Goal: Task Accomplishment & Management: Complete application form

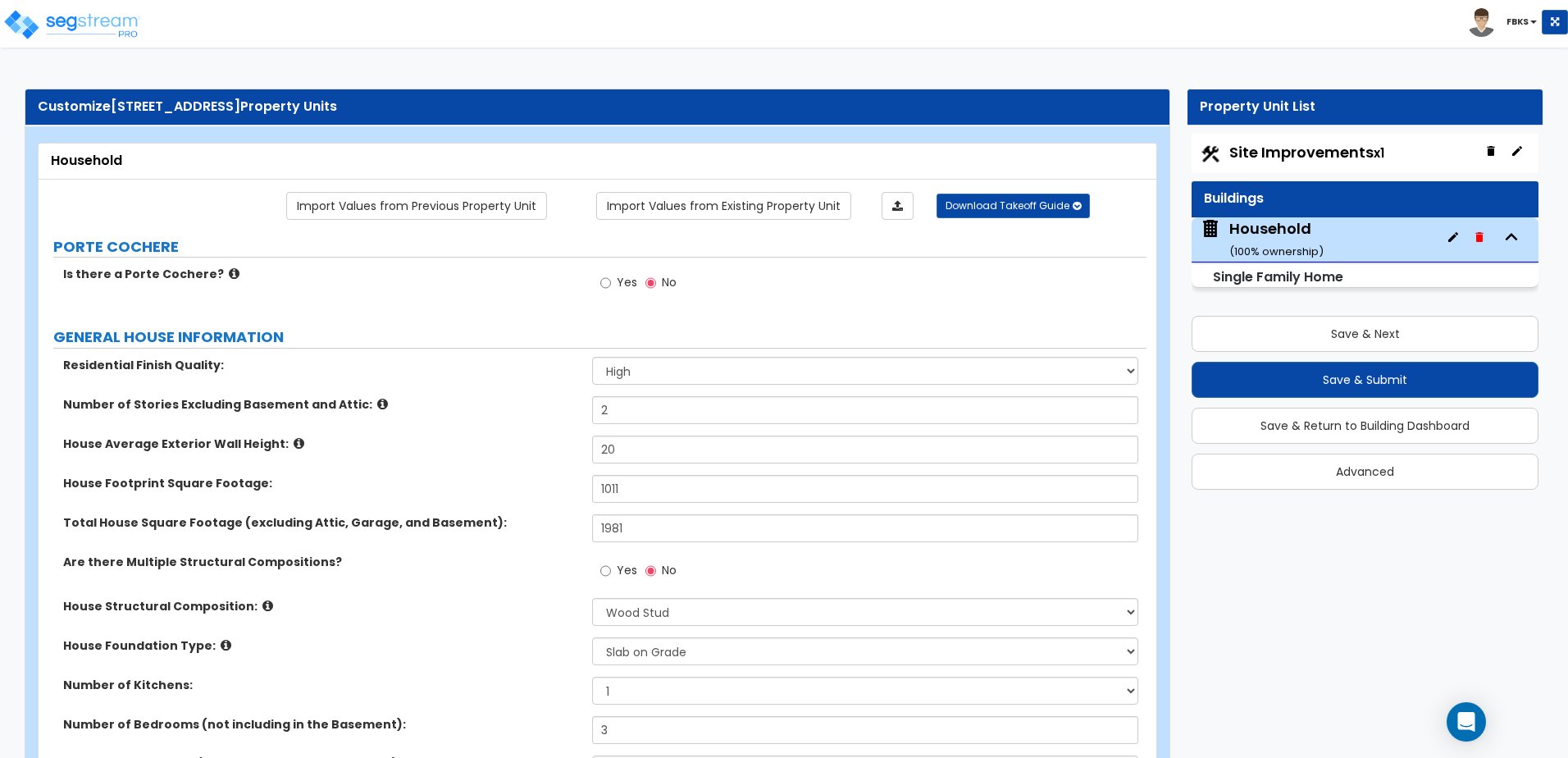
select select "2"
select select "7"
select select "3"
select select "2"
select select "1"
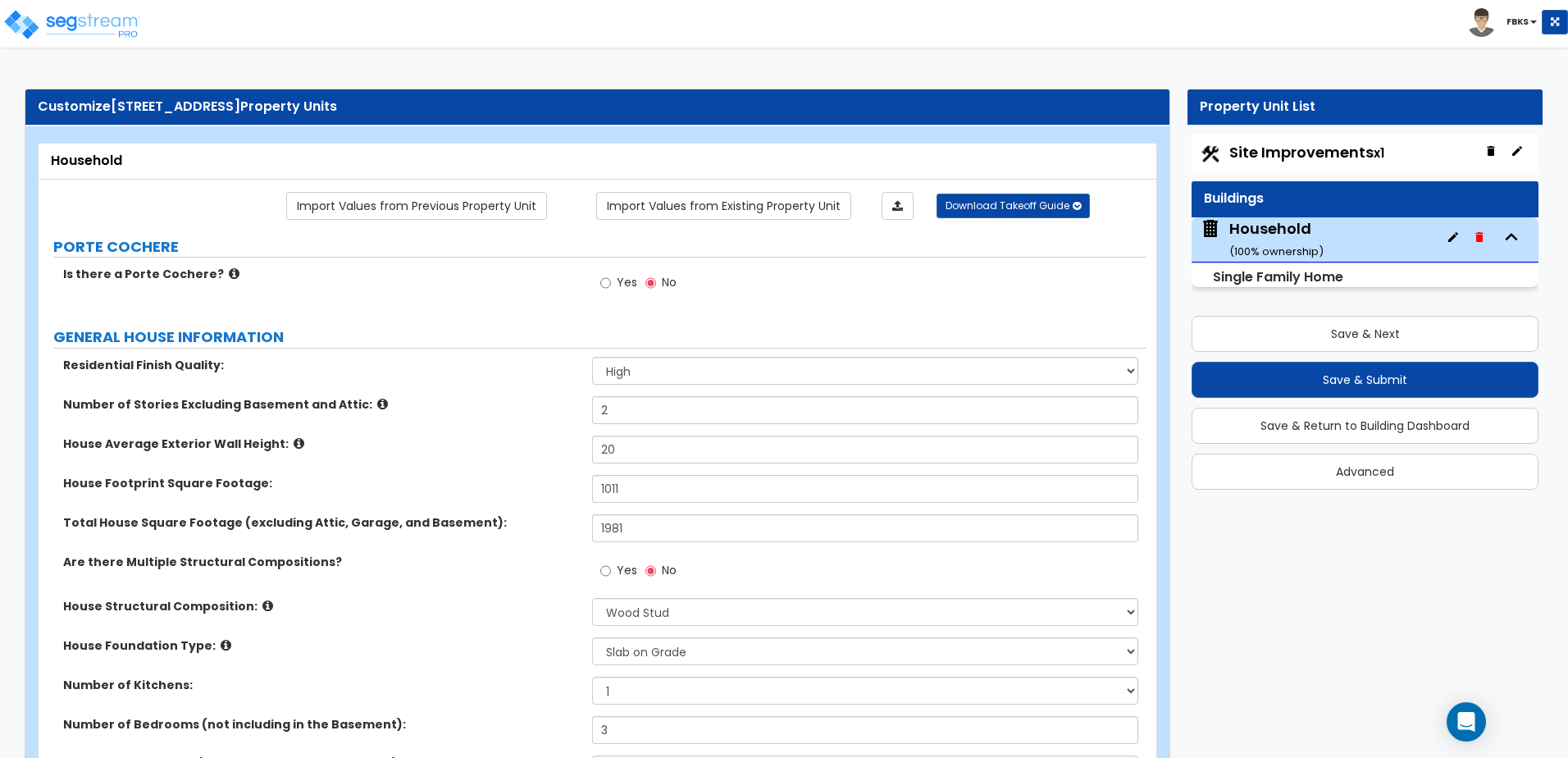
select select "2"
select select "5"
select select "1"
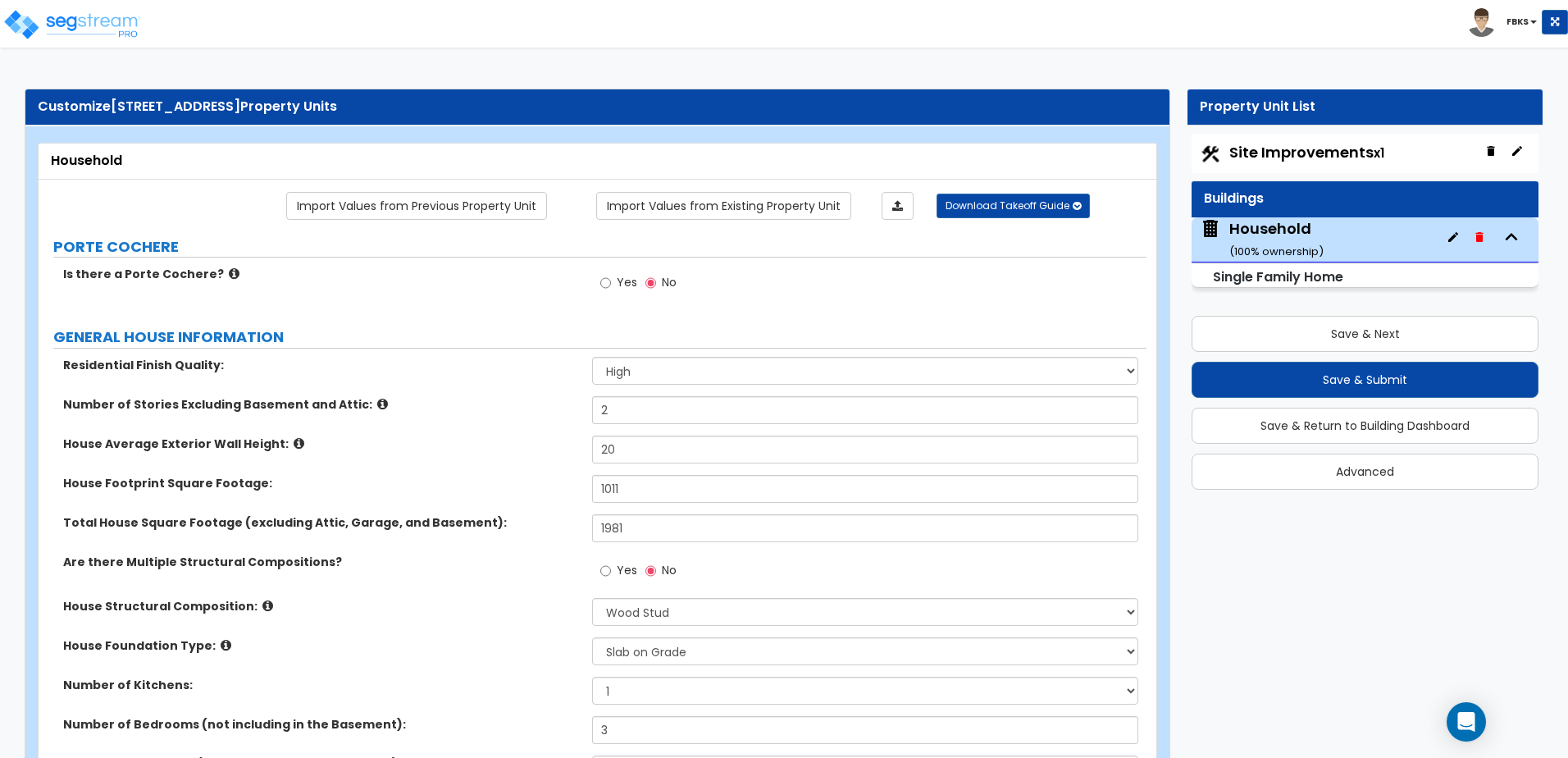
select select "1"
select select "5"
select select "1"
select select "3"
select select "2"
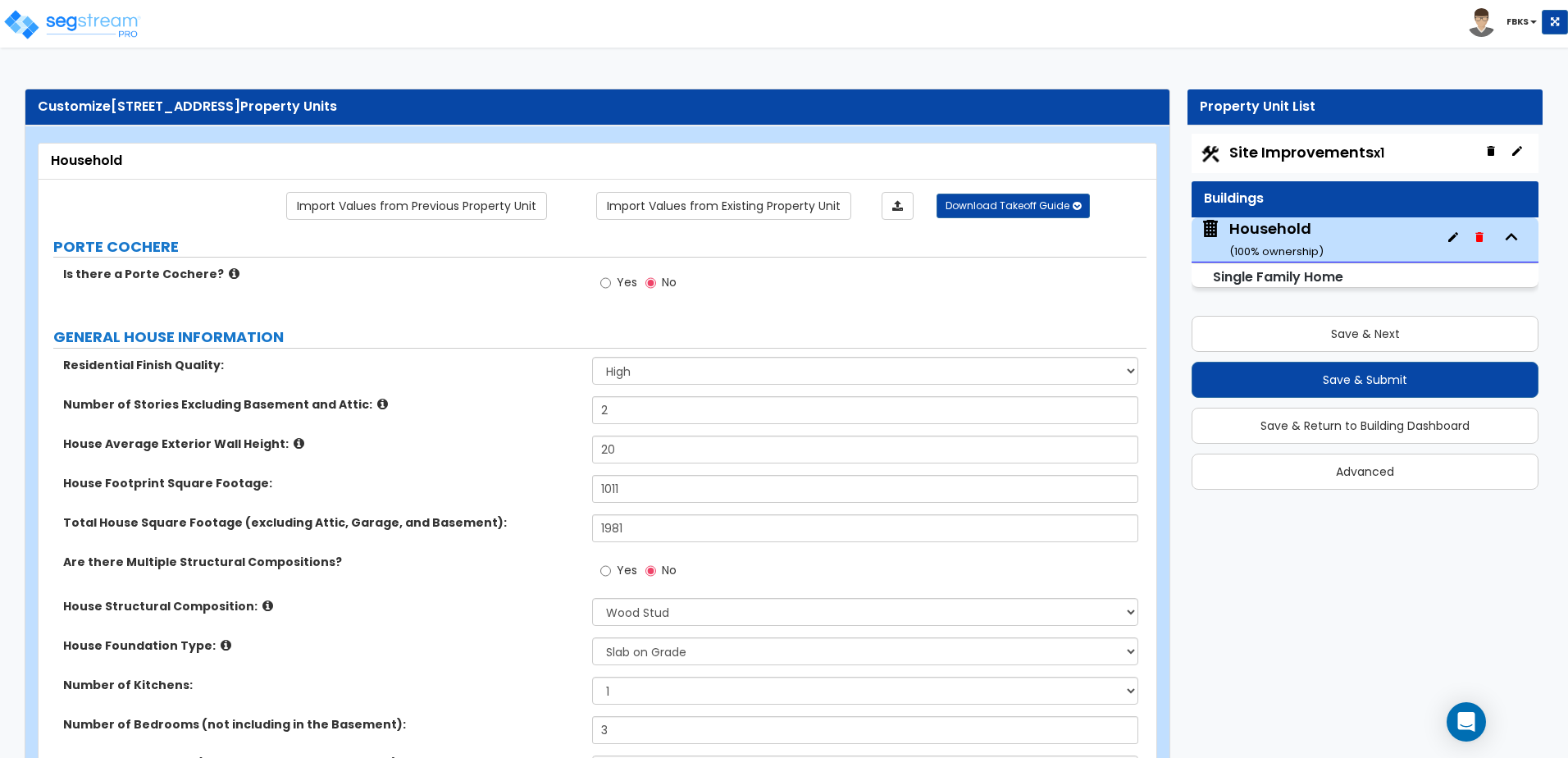
select select "1"
select select "2"
select select "1"
select select "7"
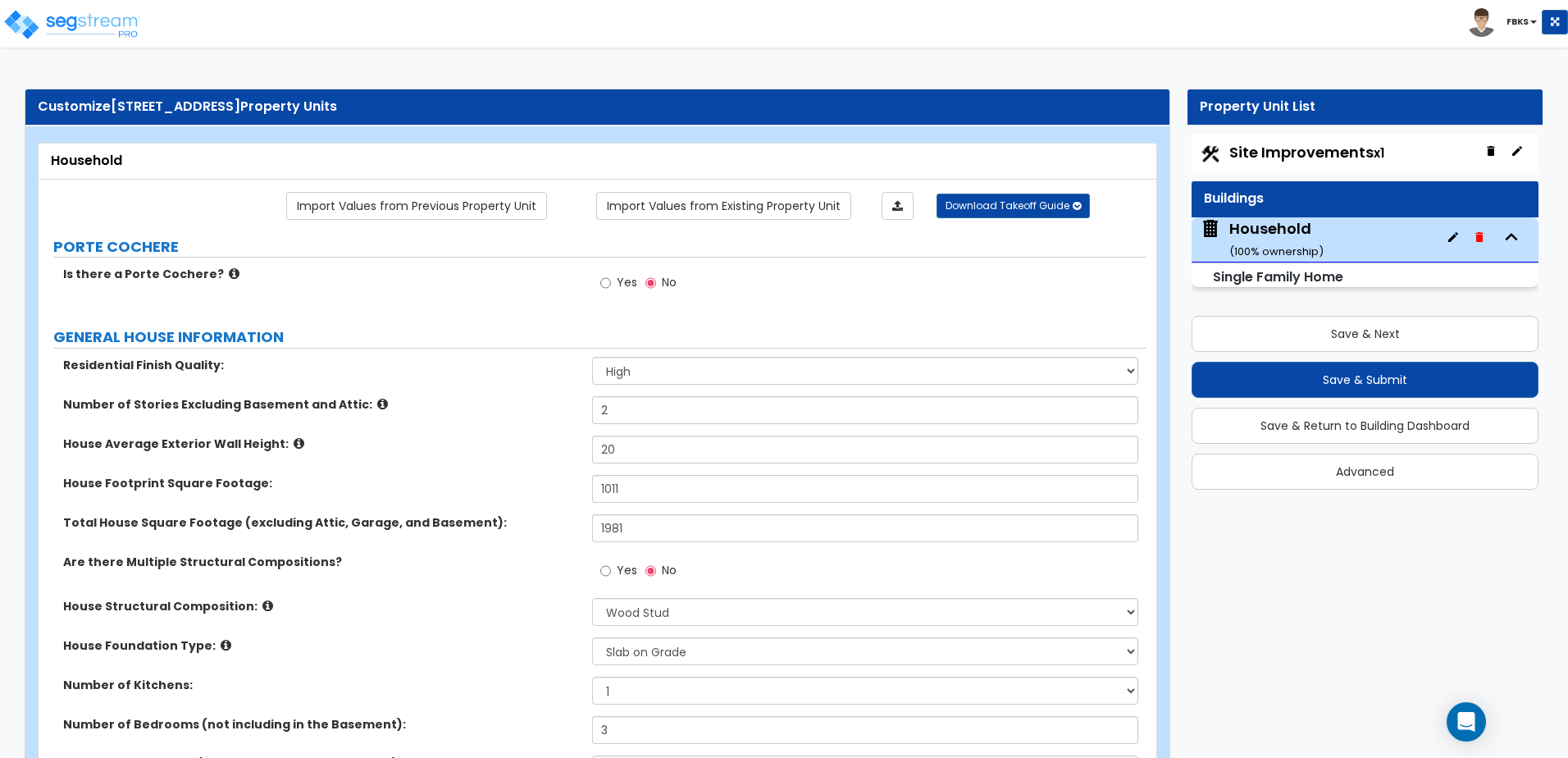
select select "5"
select select "7"
select select "5"
select select "1"
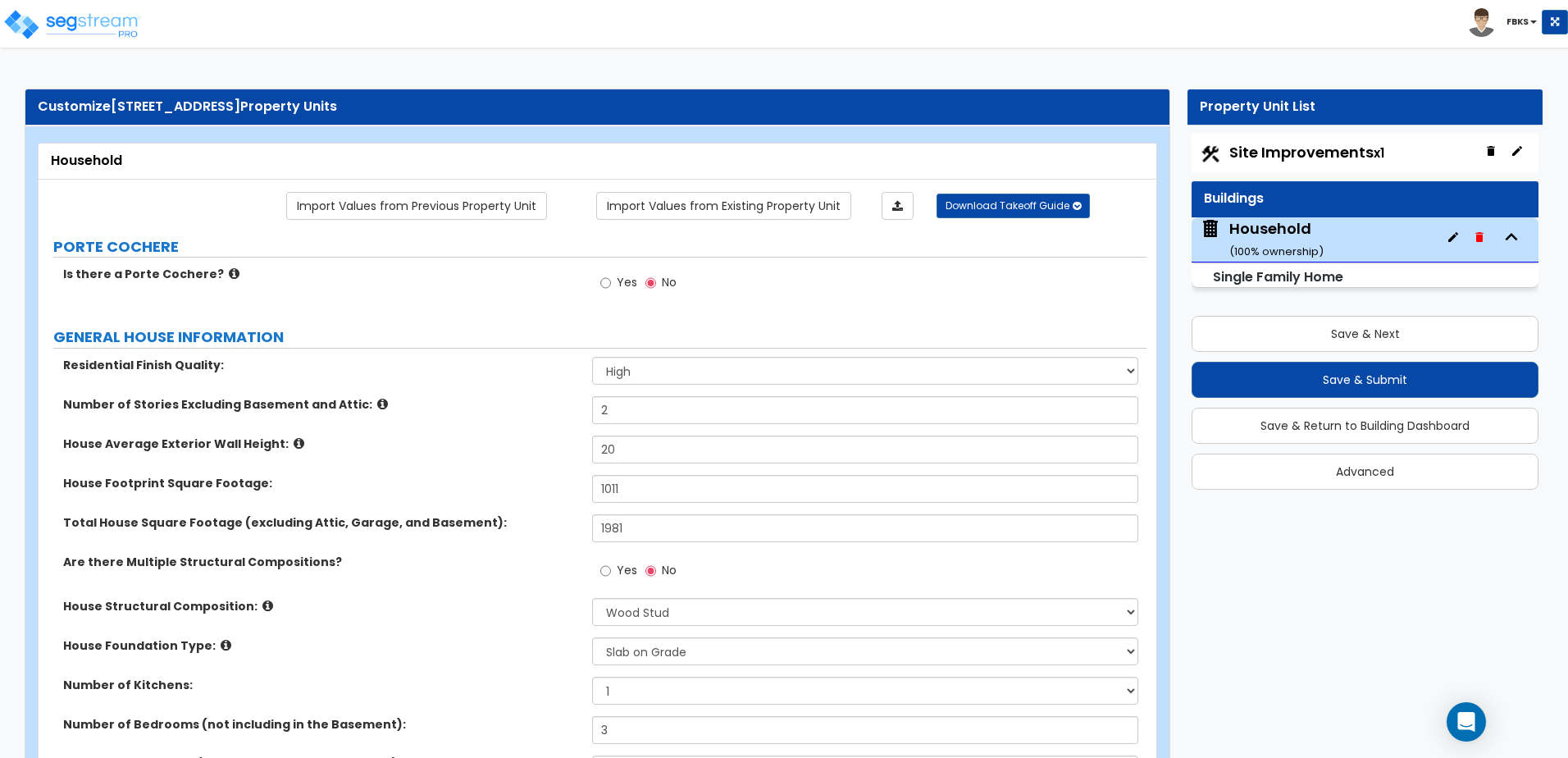
select select "1"
select select "3"
select select "2"
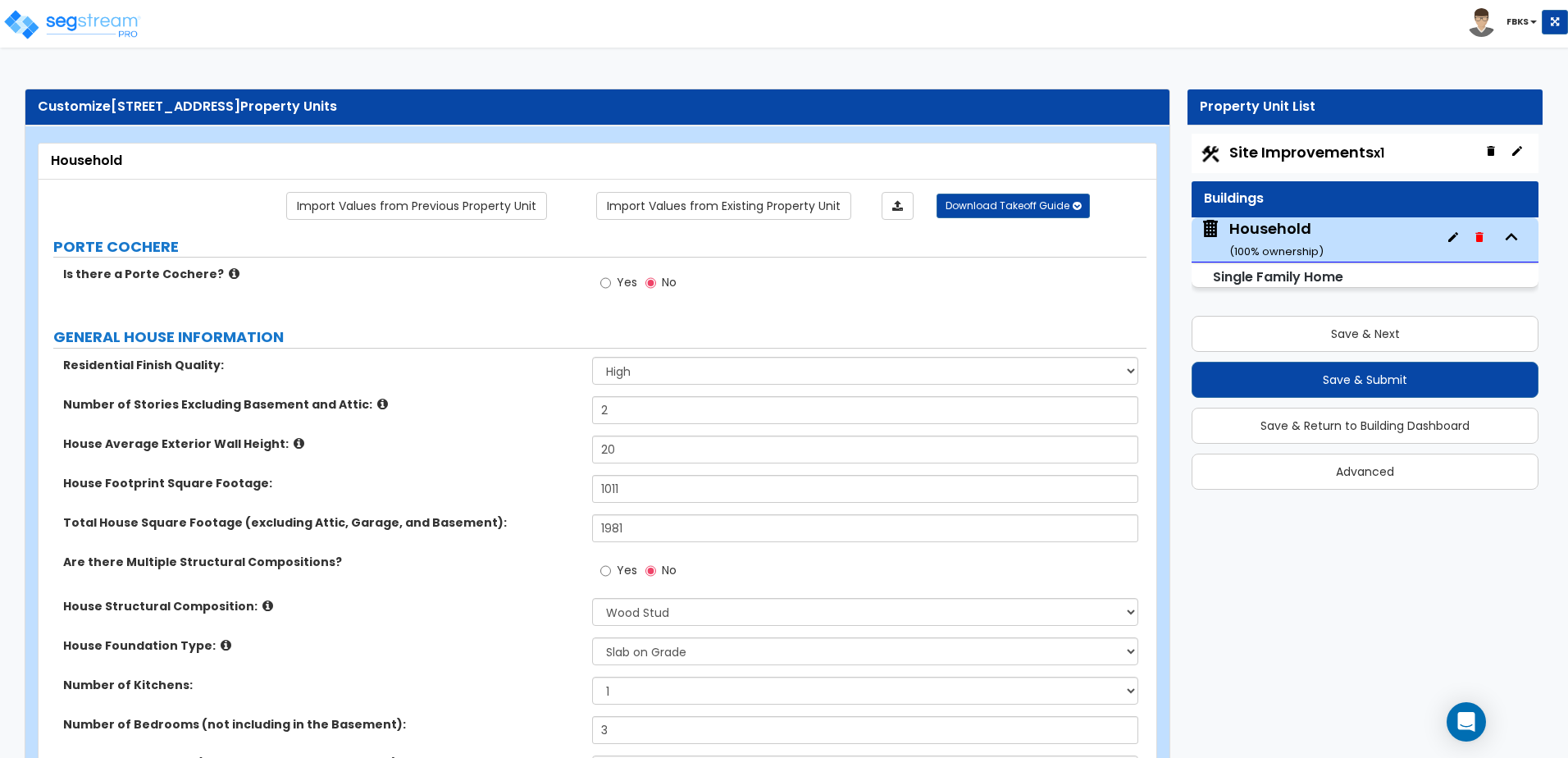
select select "3"
select select "4"
select select "1"
select select "2"
select select "1"
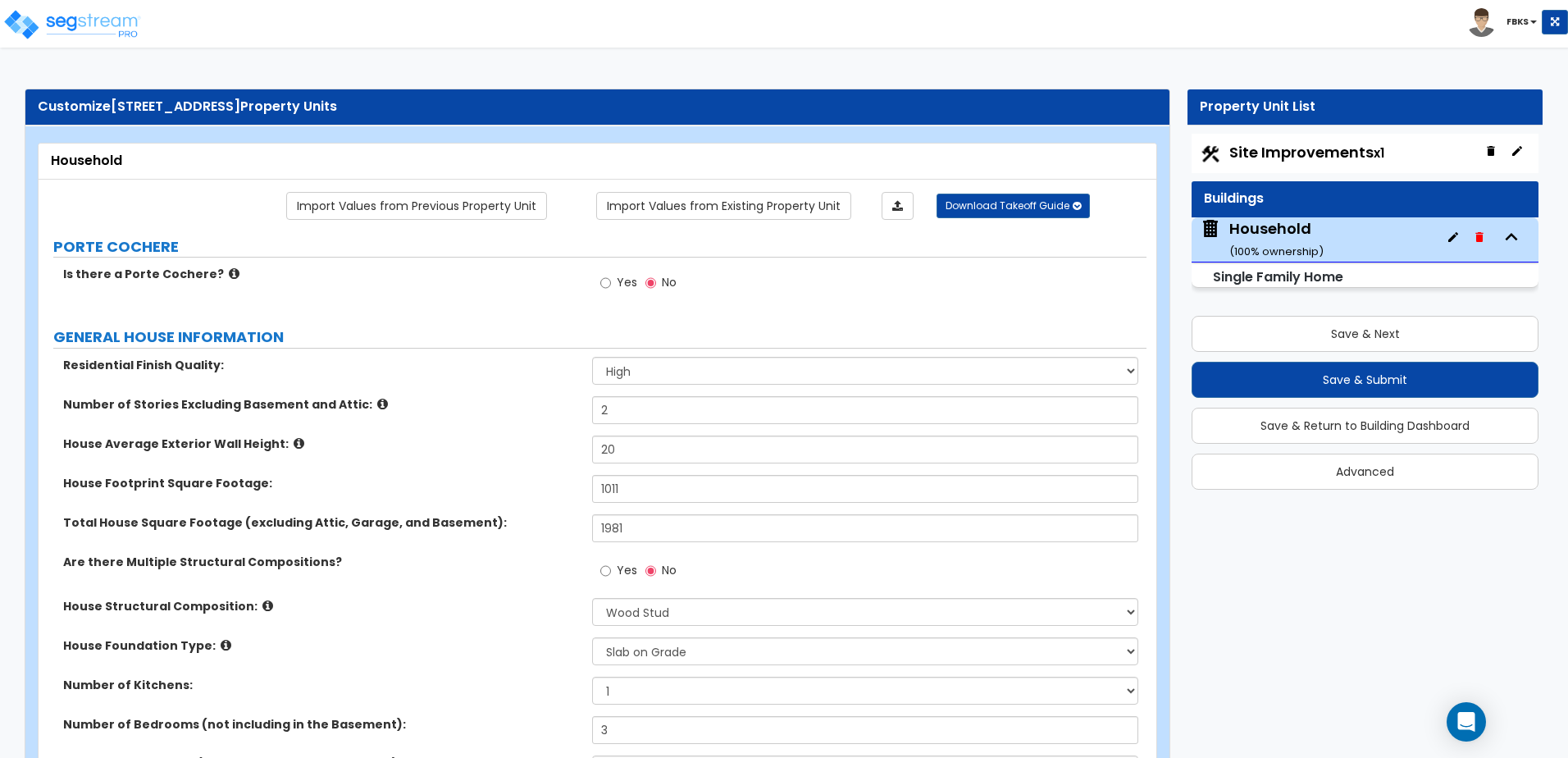
select select "3"
select select "4"
select select "1"
select select "2"
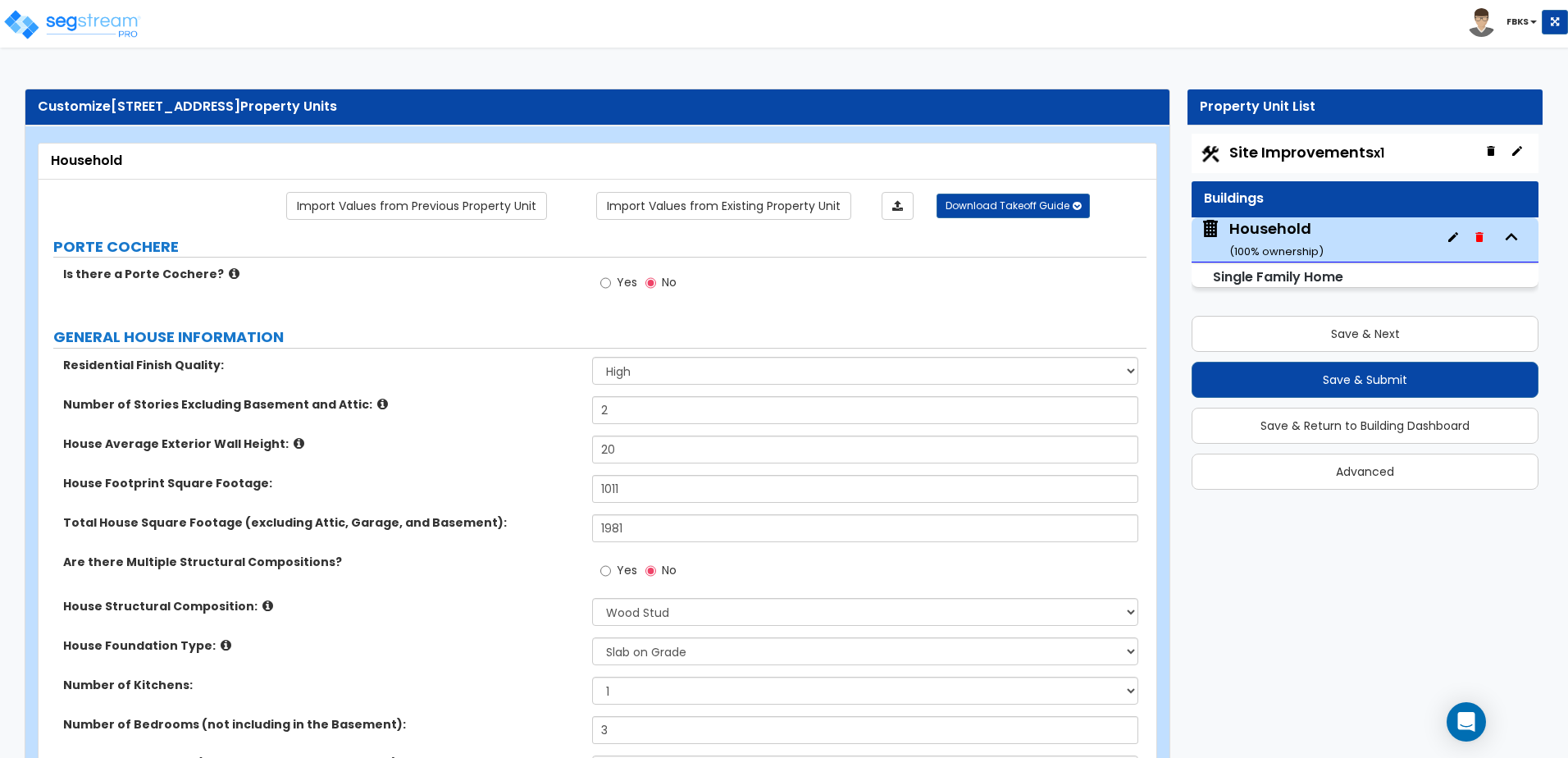
select select "3"
select select "2"
select select "1"
select select "4"
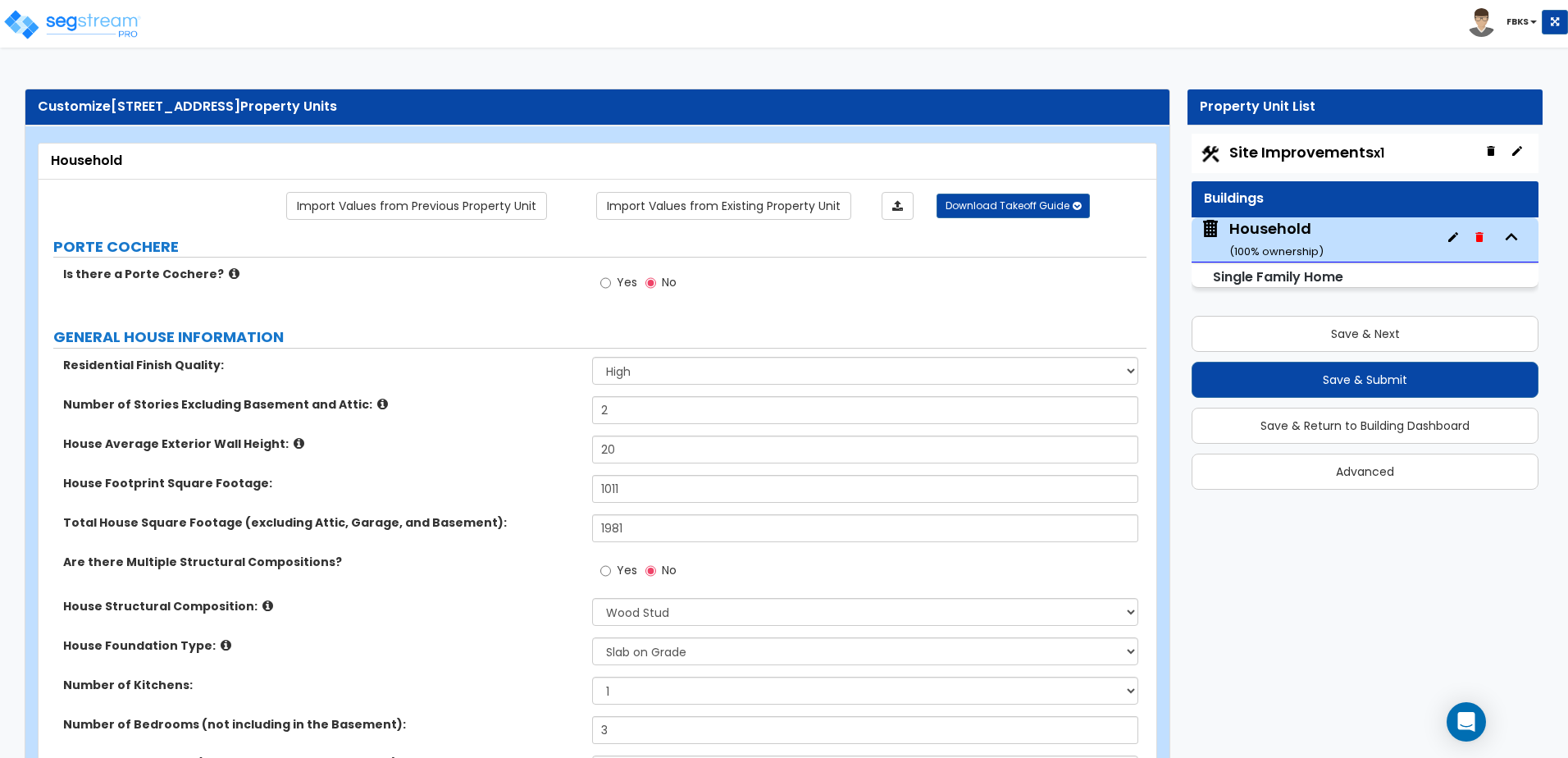
select select "6"
select select "1"
select select "2"
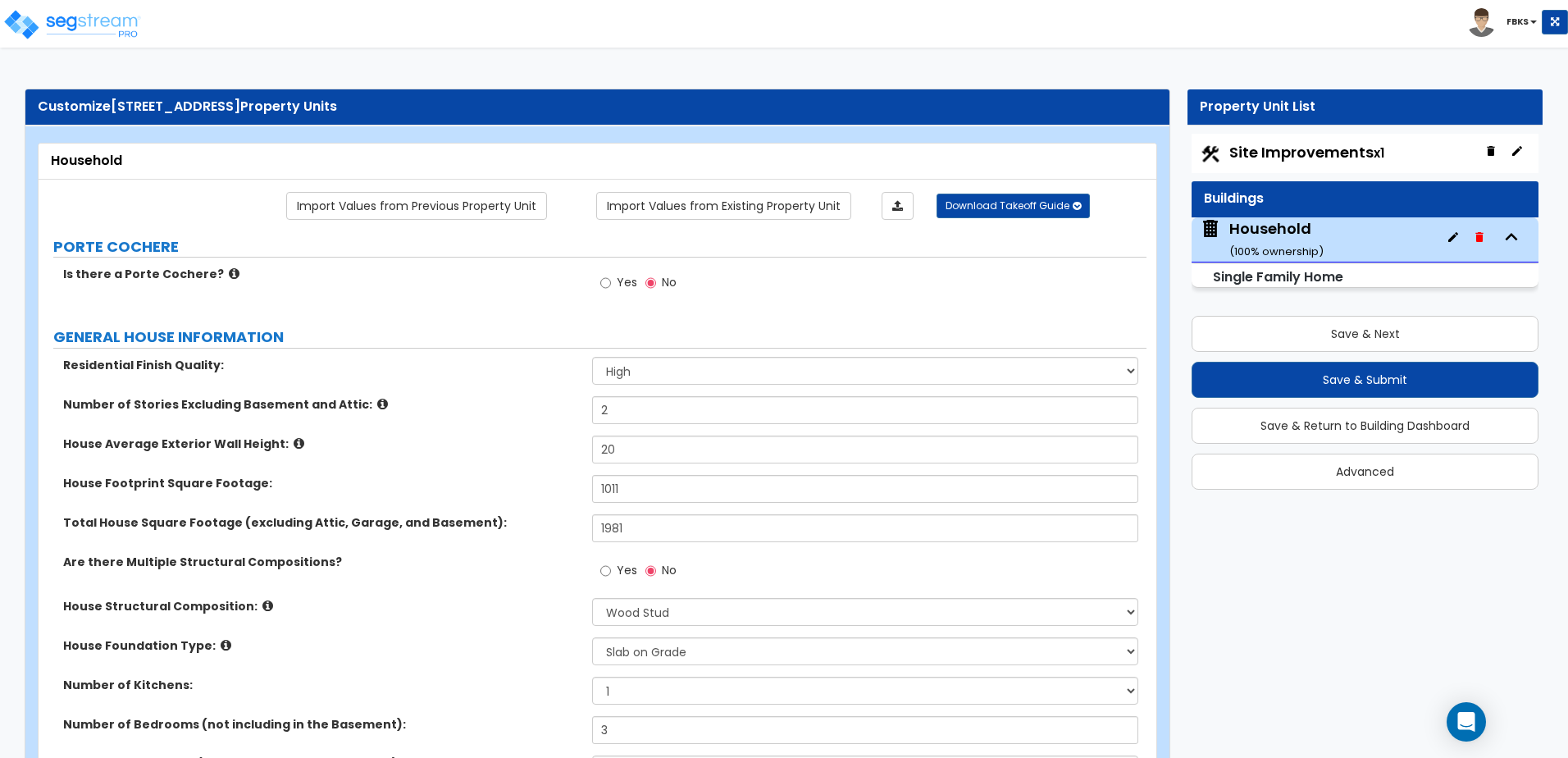
select select "2"
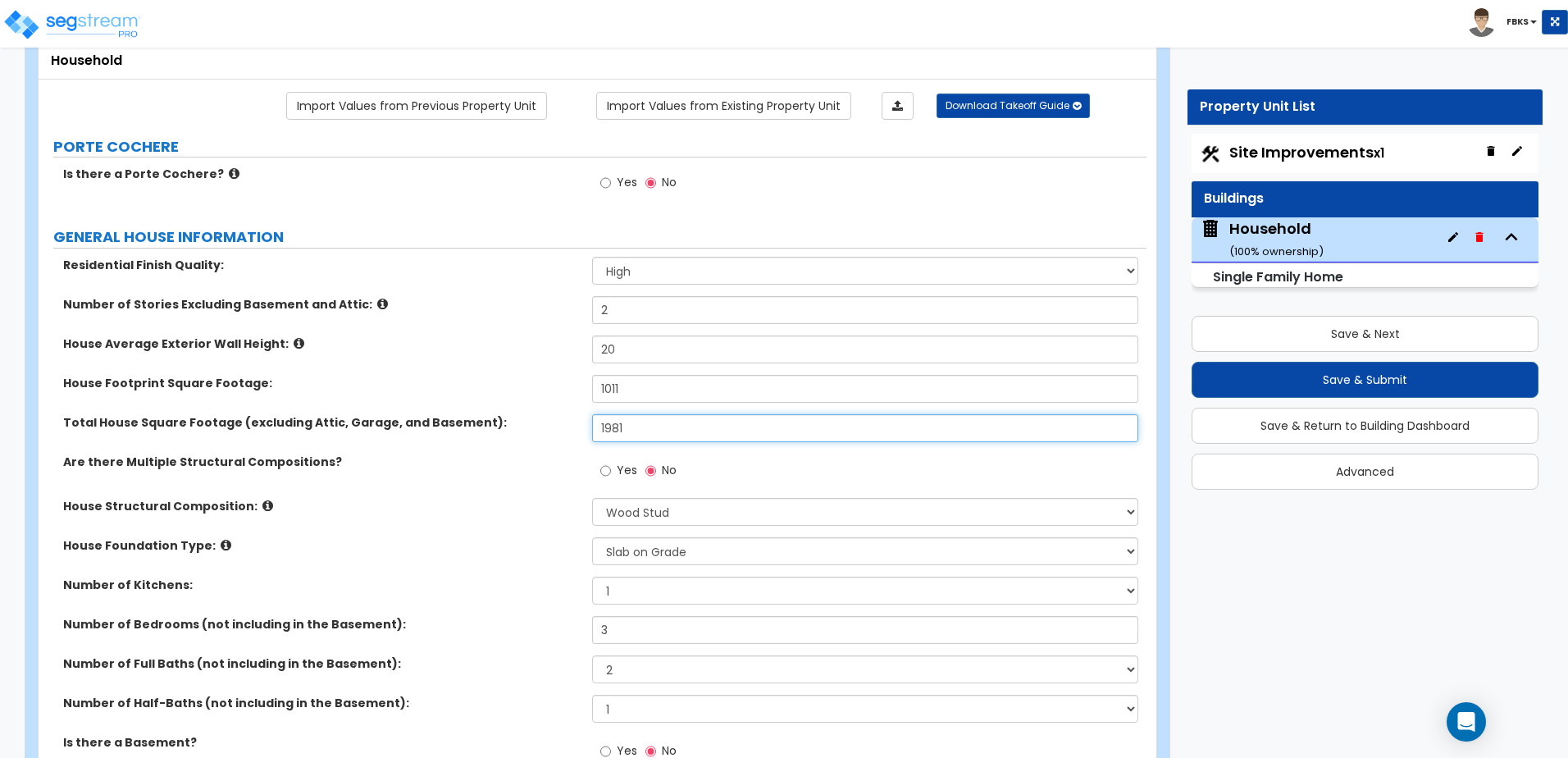
drag, startPoint x: 1149, startPoint y: 553, endPoint x: 1194, endPoint y: 648, distance: 105.1
